Goal: Navigation & Orientation: Understand site structure

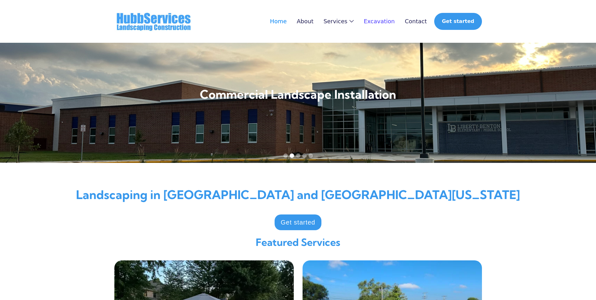
click at [382, 22] on link "Excavation" at bounding box center [379, 21] width 31 height 6
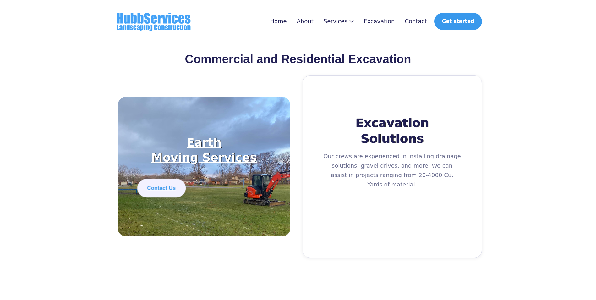
click at [155, 185] on div "Contact Us" at bounding box center [161, 188] width 29 height 6
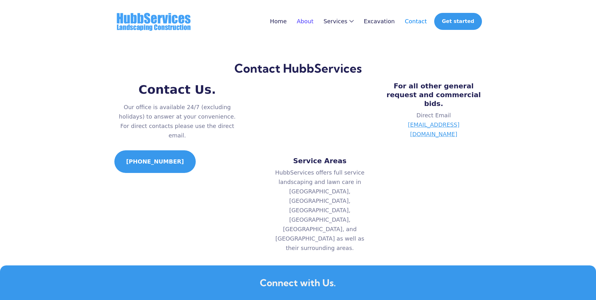
click at [314, 22] on link "About" at bounding box center [305, 21] width 17 height 6
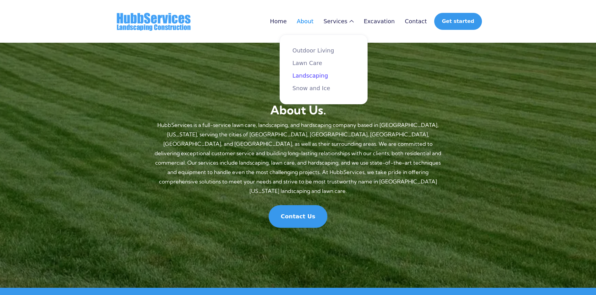
click at [332, 74] on link "Landscaping" at bounding box center [324, 76] width 62 height 6
